Goal: Transaction & Acquisition: Purchase product/service

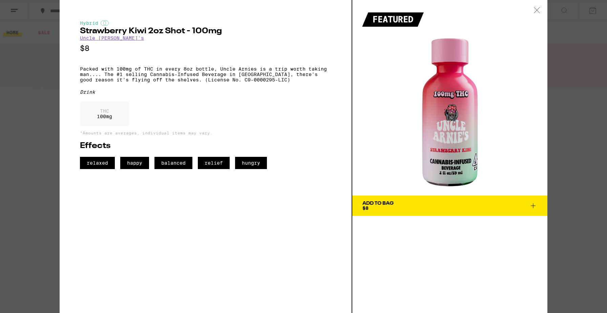
click at [536, 13] on div at bounding box center [537, 10] width 21 height 21
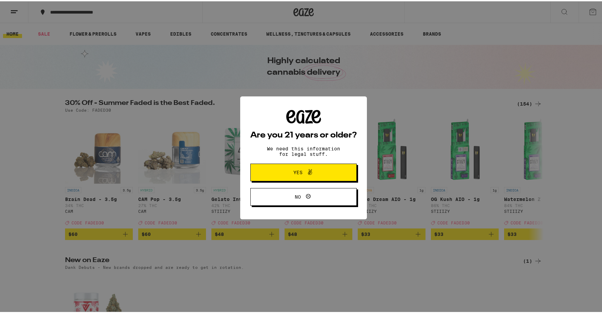
click at [316, 171] on span "Yes" at bounding box center [304, 170] width 52 height 9
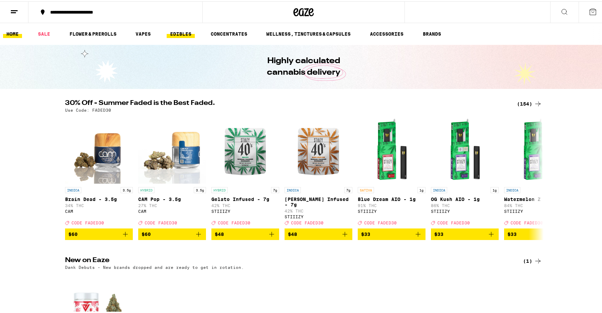
click at [170, 36] on link "EDIBLES" at bounding box center [181, 32] width 28 height 8
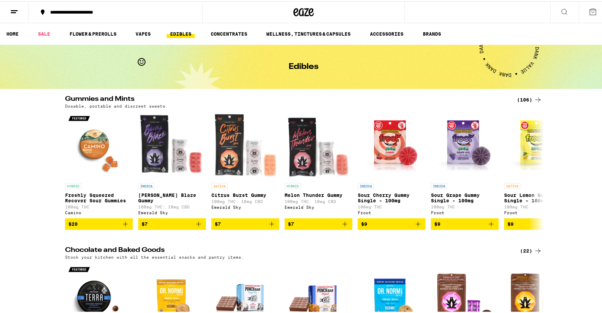
click at [561, 8] on icon at bounding box center [565, 10] width 8 height 8
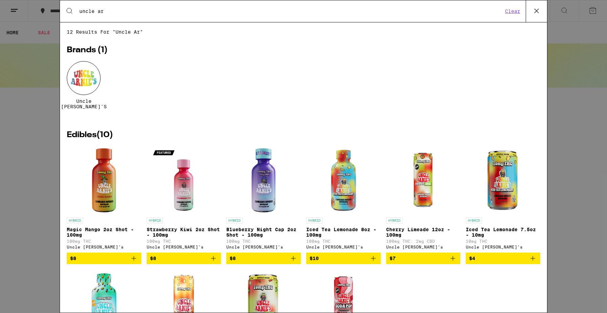
type input "uncle ar"
click at [90, 72] on div at bounding box center [84, 78] width 34 height 34
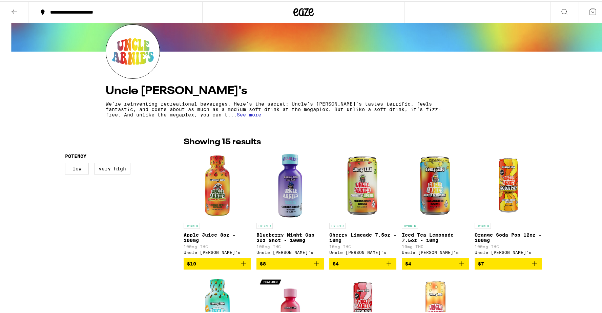
scroll to position [115, 0]
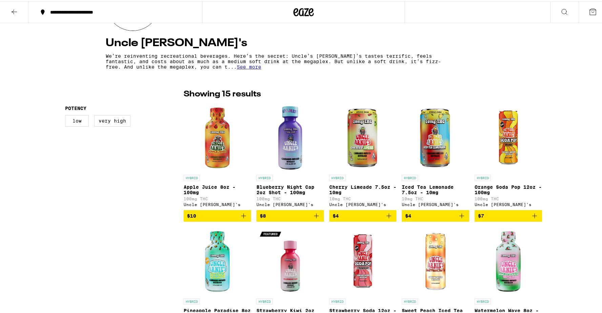
click at [241, 217] on icon "Add to bag" at bounding box center [243, 214] width 5 height 5
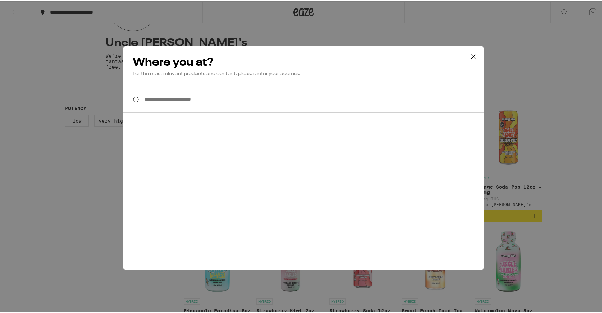
click at [285, 100] on input "**********" at bounding box center [303, 98] width 361 height 26
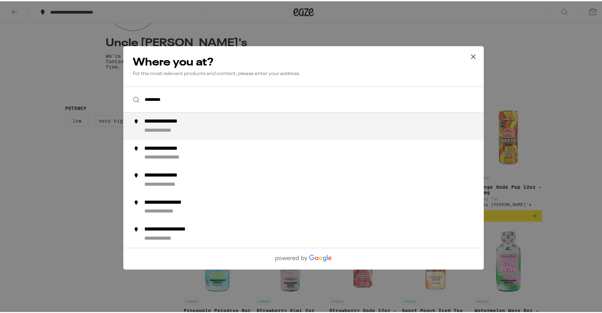
click at [277, 125] on div "**********" at bounding box center [317, 125] width 346 height 16
type input "**********"
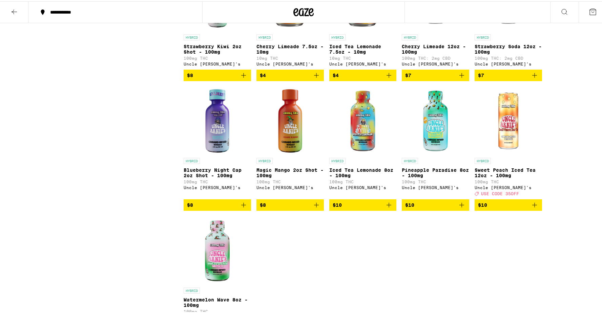
scroll to position [146, 0]
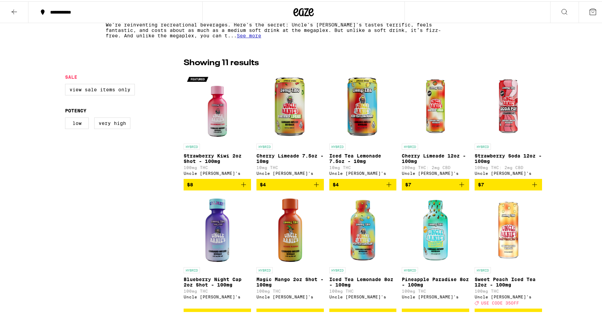
click at [386, 187] on icon "Add to bag" at bounding box center [389, 183] width 8 height 8
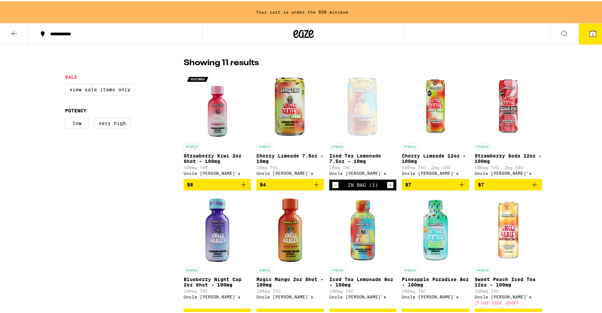
click at [387, 187] on icon "Increment" at bounding box center [390, 183] width 6 height 8
click at [316, 185] on icon "Add to bag" at bounding box center [317, 183] width 8 height 8
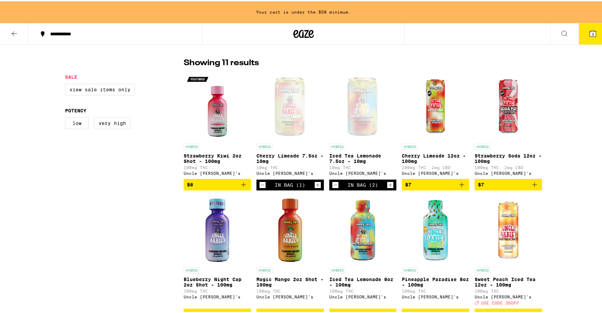
click at [317, 186] on icon "Increment" at bounding box center [318, 183] width 6 height 8
click at [243, 186] on icon "Add to bag" at bounding box center [244, 183] width 8 height 8
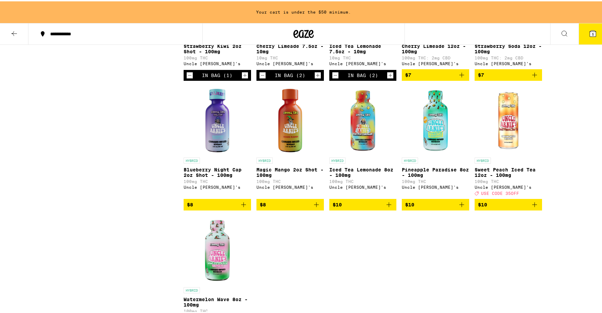
scroll to position [286, 0]
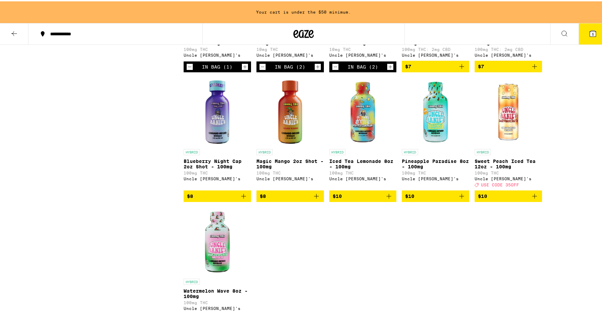
click at [317, 199] on icon "Add to bag" at bounding box center [317, 195] width 8 height 8
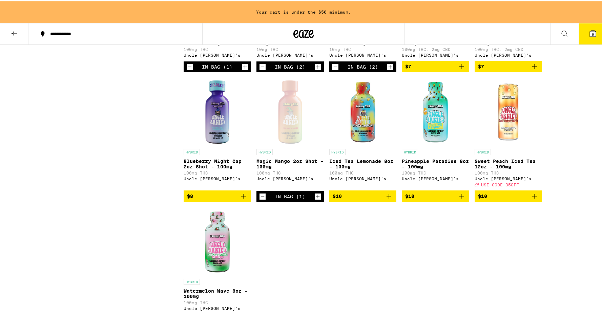
click at [240, 199] on icon "Add to bag" at bounding box center [244, 195] width 8 height 8
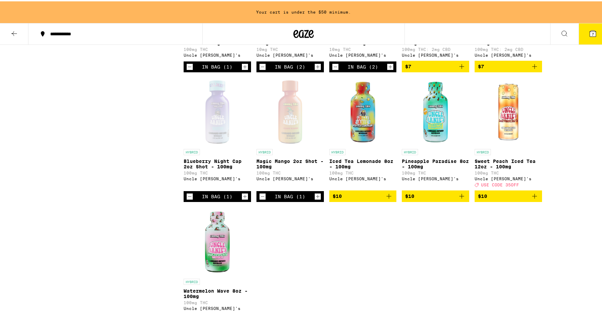
click at [387, 199] on icon "Add to bag" at bounding box center [389, 195] width 8 height 8
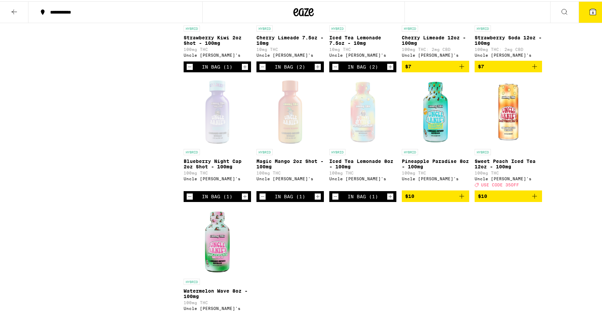
click at [460, 199] on icon "Add to bag" at bounding box center [462, 195] width 8 height 8
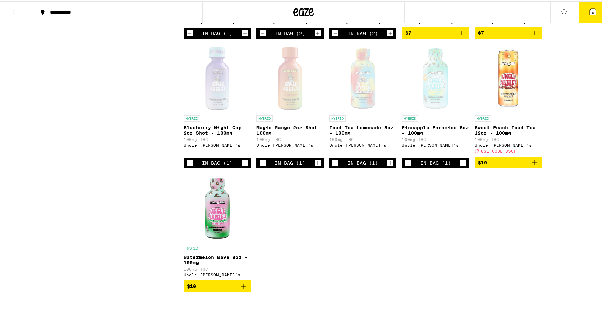
scroll to position [418, 0]
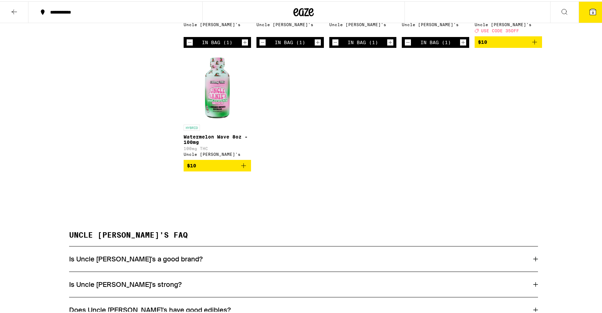
click at [244, 168] on icon "Add to bag" at bounding box center [244, 164] width 8 height 8
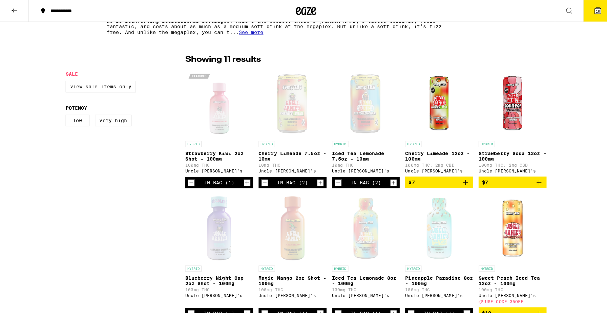
scroll to position [0, 0]
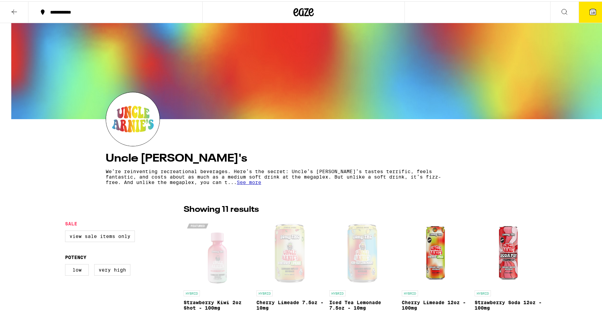
click at [583, 14] on button "10" at bounding box center [593, 10] width 28 height 21
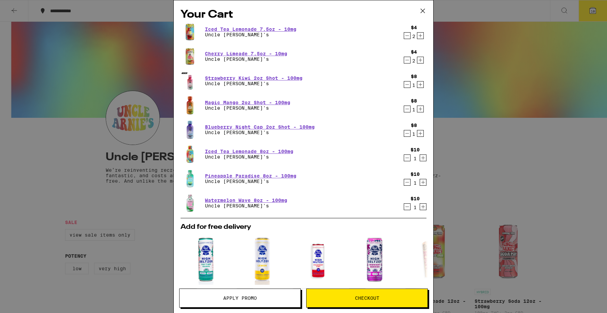
click at [404, 133] on icon "Decrement" at bounding box center [407, 133] width 6 height 8
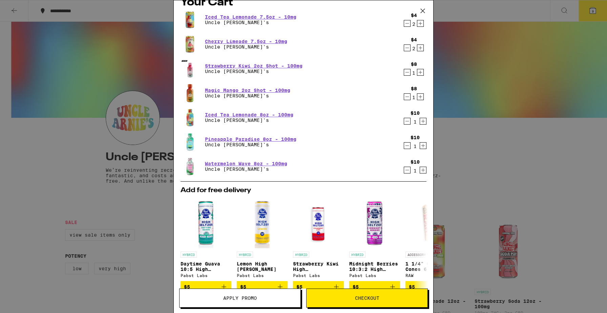
scroll to position [7, 0]
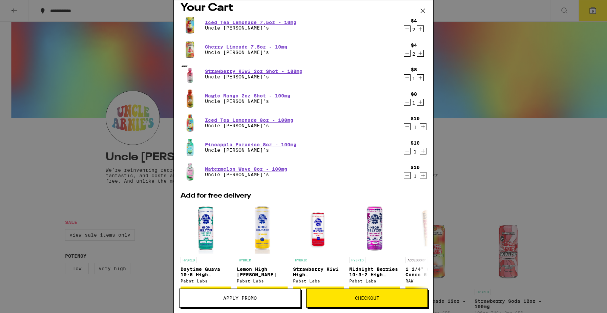
click at [404, 102] on icon "Decrement" at bounding box center [407, 102] width 6 height 8
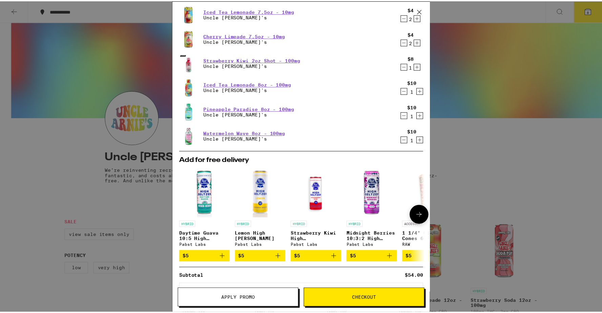
scroll to position [50, 0]
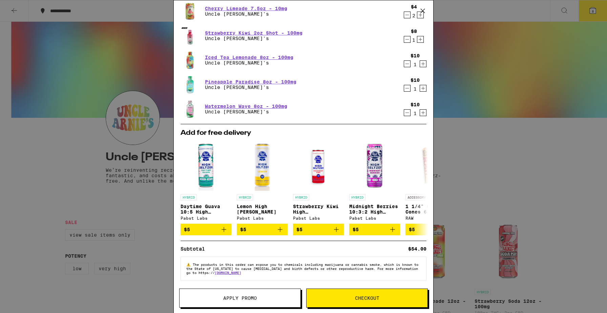
click at [378, 299] on span "Checkout" at bounding box center [367, 297] width 24 height 5
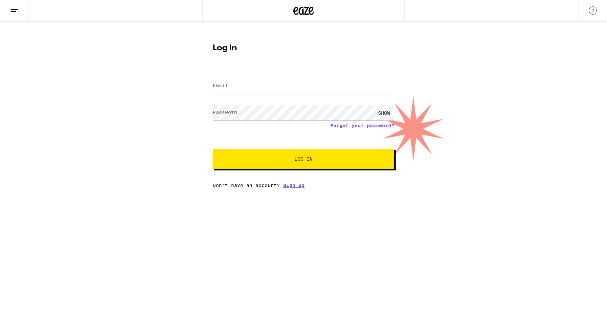
click at [274, 83] on input "Email" at bounding box center [304, 85] width 182 height 15
type input "[EMAIL_ADDRESS][DOMAIN_NAME]"
click at [213, 148] on button "Log In" at bounding box center [304, 158] width 182 height 20
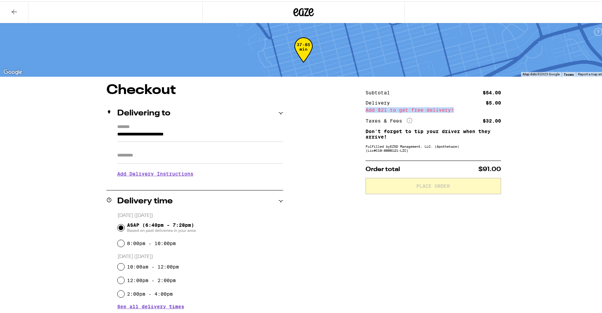
drag, startPoint x: 364, startPoint y: 108, endPoint x: 471, endPoint y: 113, distance: 107.3
click at [471, 113] on div "Subtotal $54.00 Delivery $5.00 Add $21 to get free delivery! Taxes & Fees More …" at bounding box center [434, 106] width 136 height 34
drag, startPoint x: 481, startPoint y: 89, endPoint x: 505, endPoint y: 125, distance: 43.2
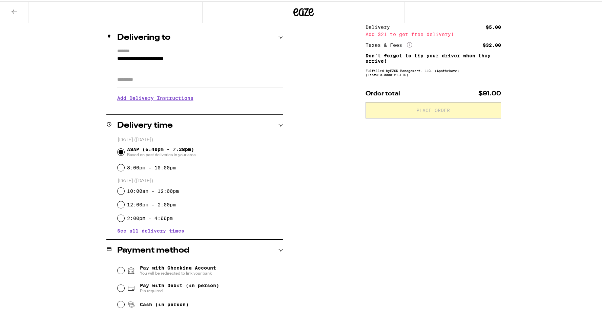
scroll to position [190, 0]
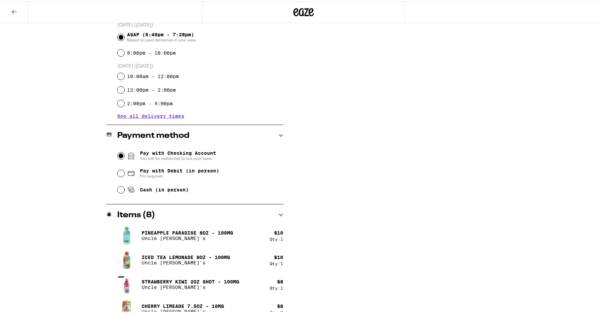
click at [118, 157] on input "Pay with Checking Account You will be redirected to link your bank" at bounding box center [121, 154] width 7 height 7
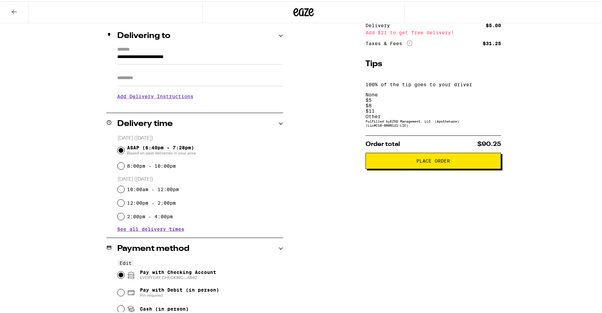
scroll to position [22, 0]
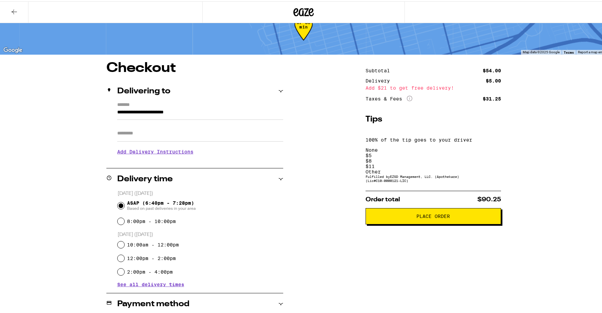
click at [399, 151] on div "$ 5" at bounding box center [434, 153] width 136 height 5
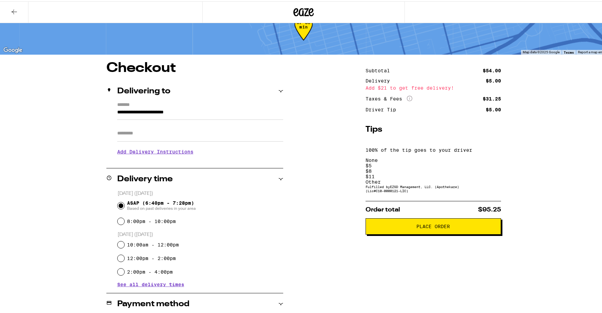
click at [403, 217] on button "Place Order" at bounding box center [434, 225] width 136 height 16
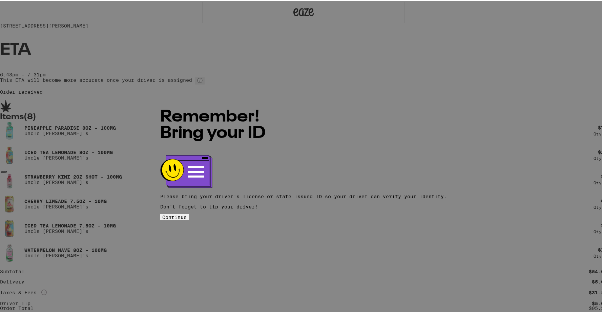
click at [187, 213] on span "Continue" at bounding box center [174, 215] width 24 height 5
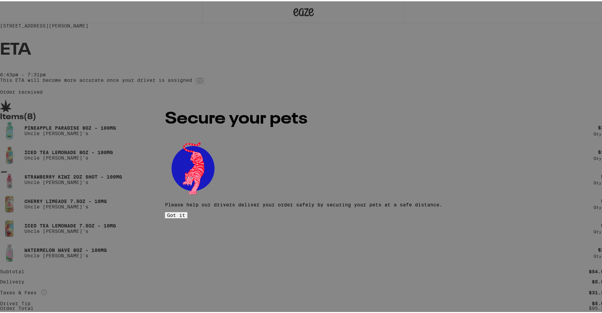
click at [185, 211] on span "Got it" at bounding box center [176, 213] width 18 height 5
